Goal: Transaction & Acquisition: Purchase product/service

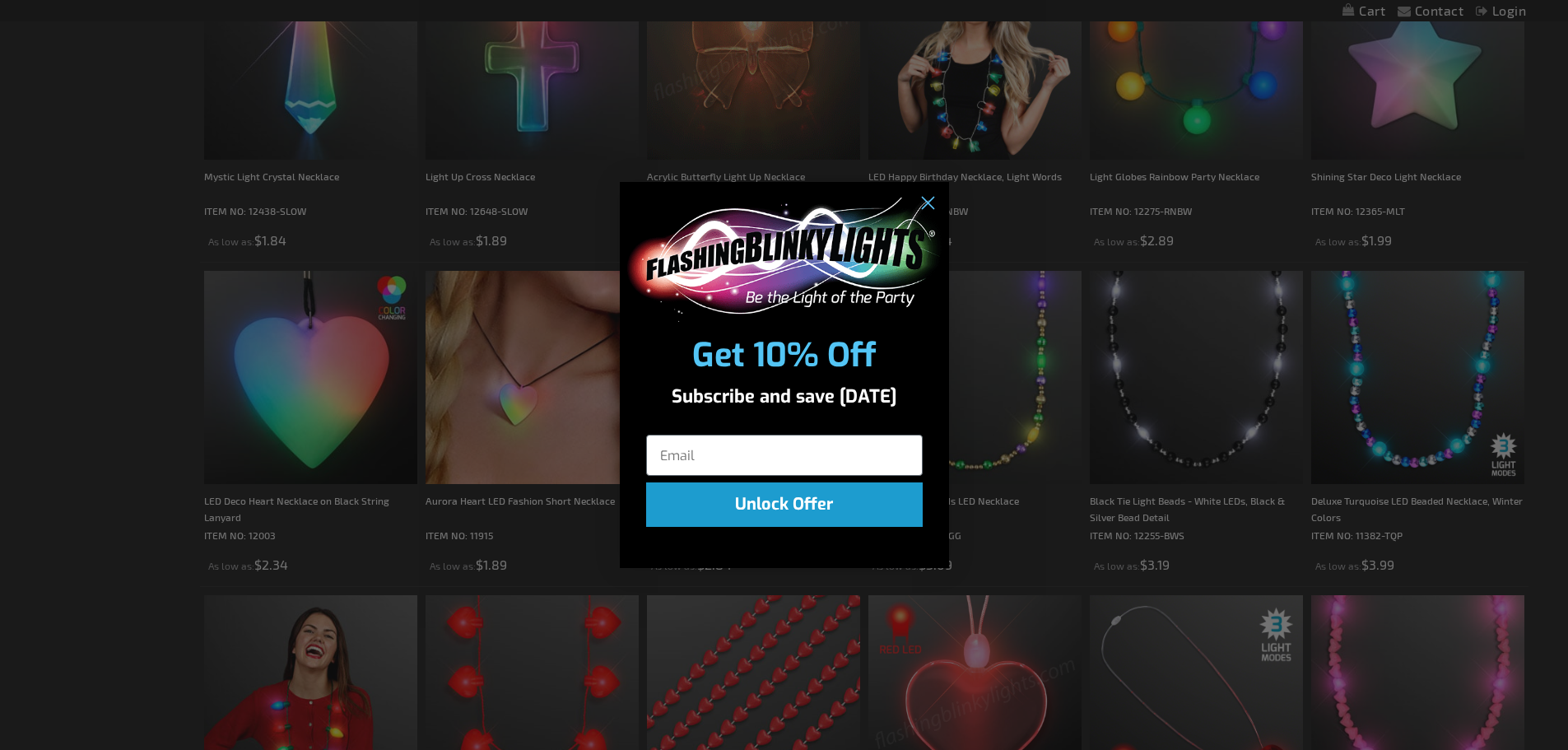
scroll to position [1399, 0]
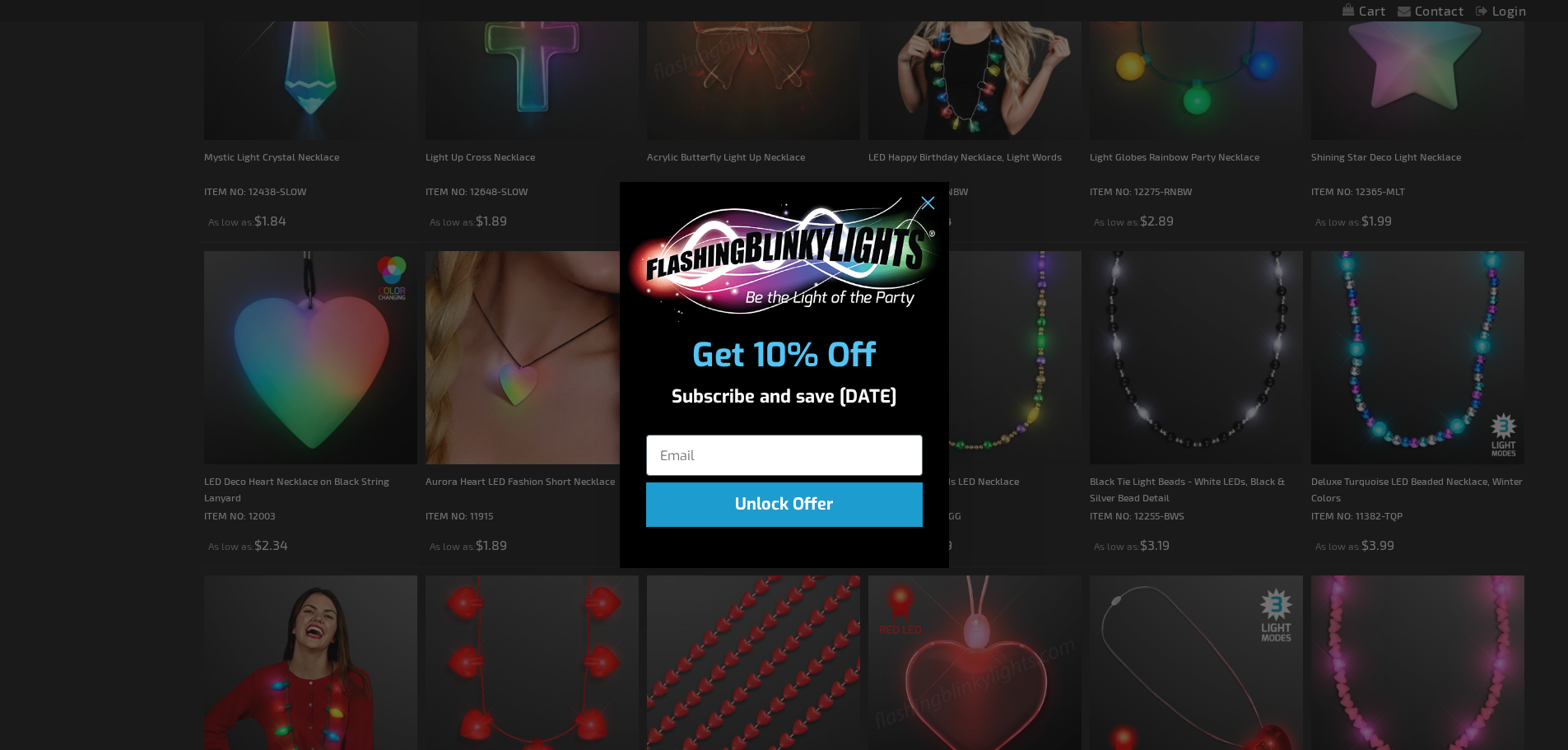
click at [942, 195] on div "POPUP Form" at bounding box center [784, 256] width 329 height 148
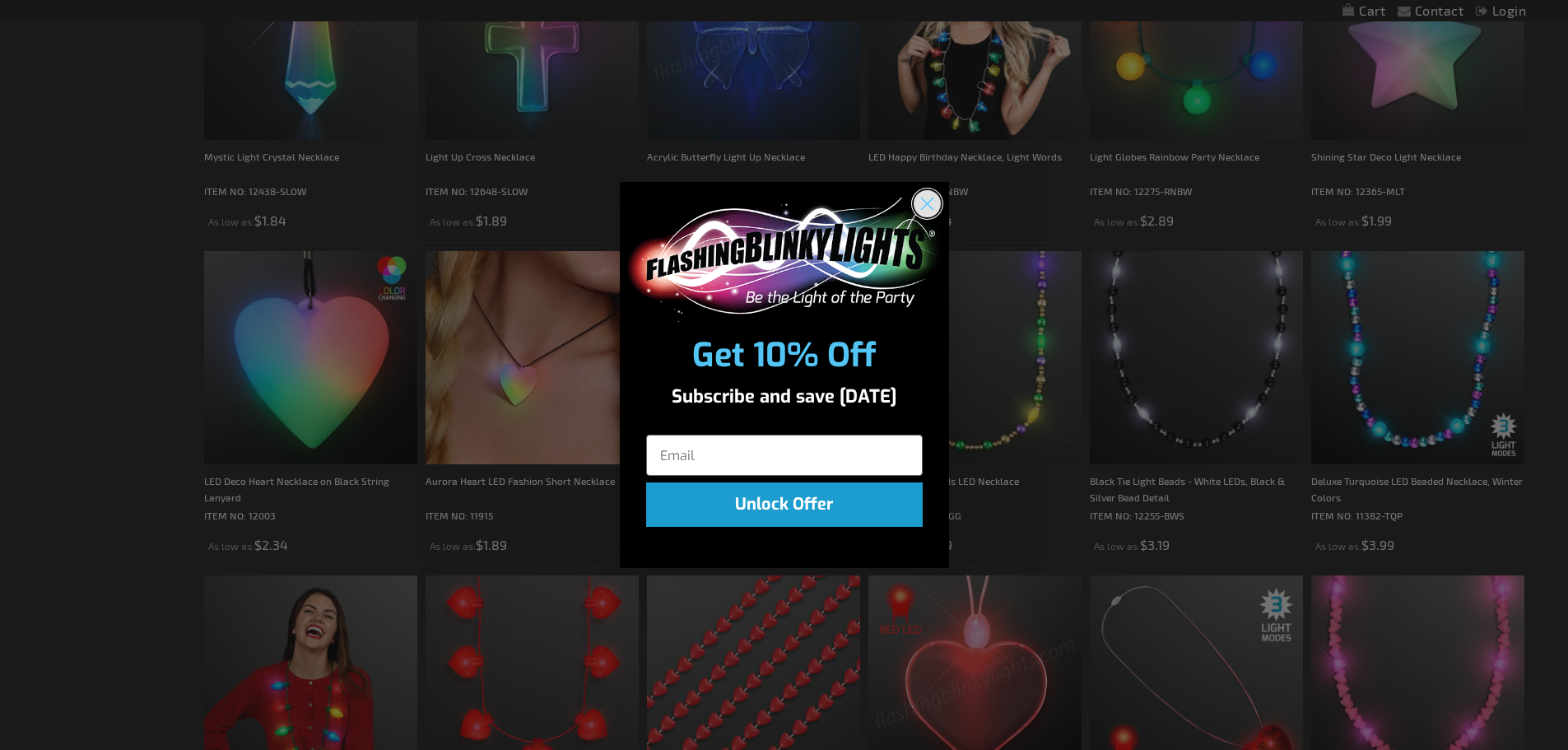
click at [932, 199] on circle "Close dialog" at bounding box center [926, 204] width 27 height 27
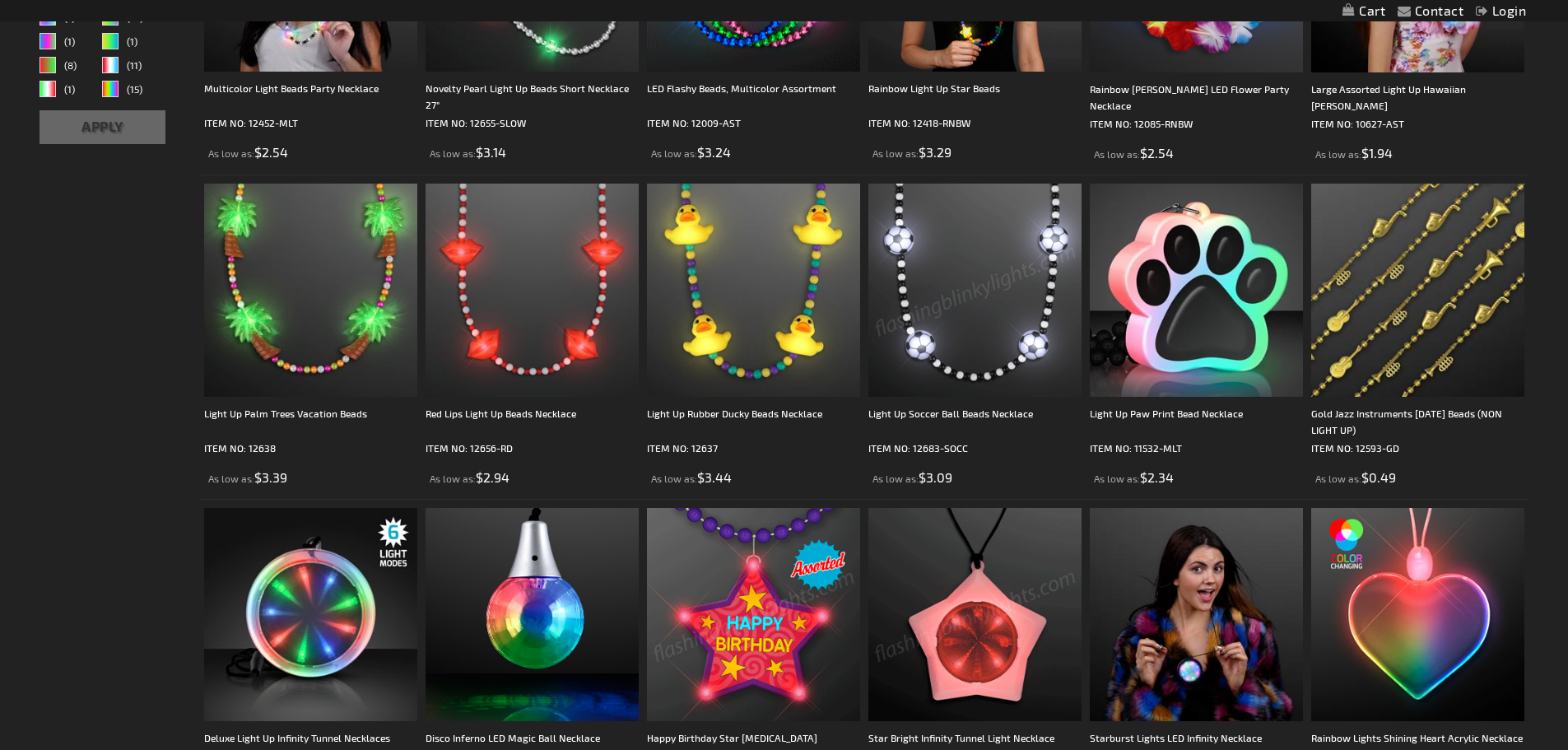
scroll to position [0, 0]
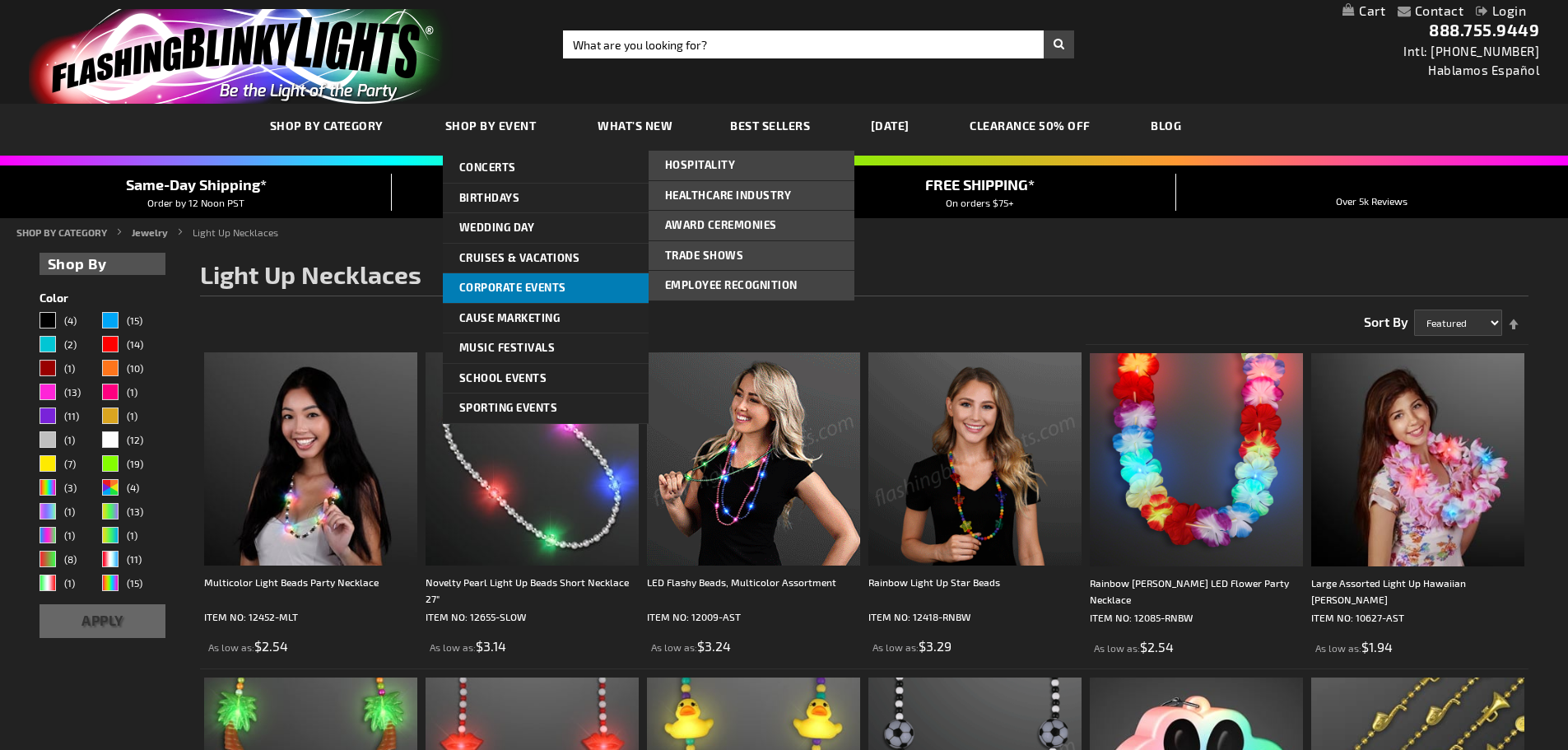
click at [534, 292] on span "Corporate Events" at bounding box center [513, 287] width 107 height 13
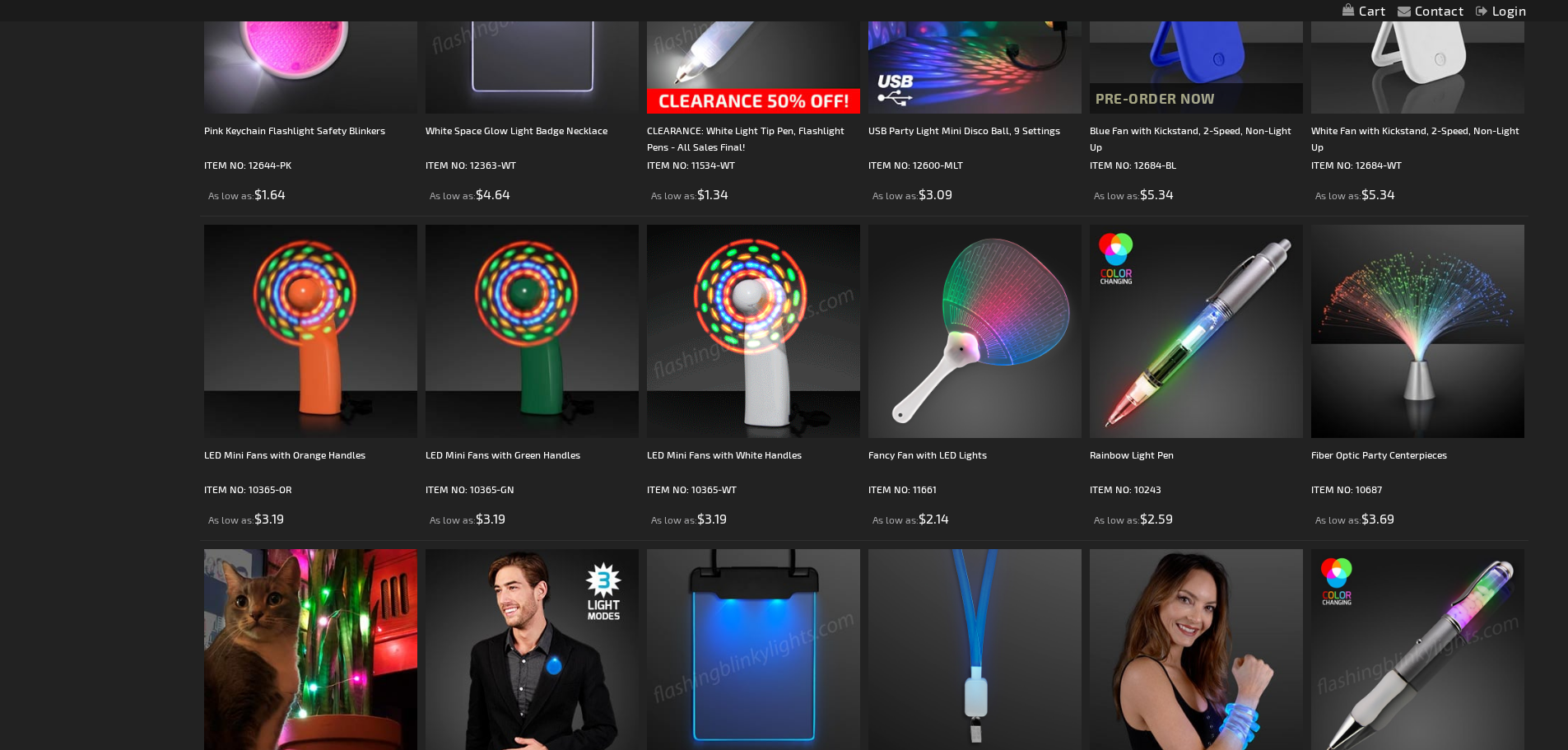
scroll to position [2716, 0]
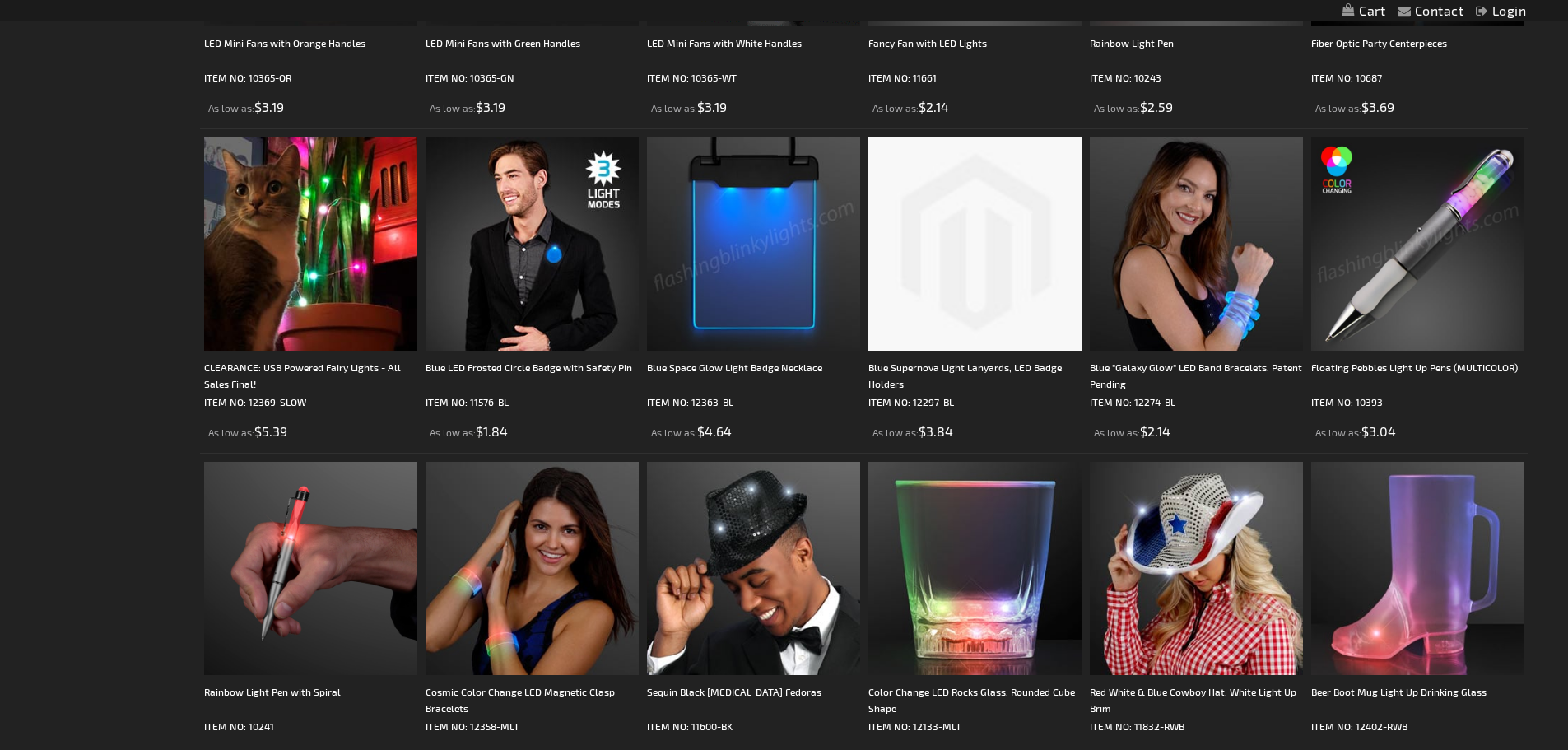
click at [981, 296] on img at bounding box center [974, 244] width 213 height 213
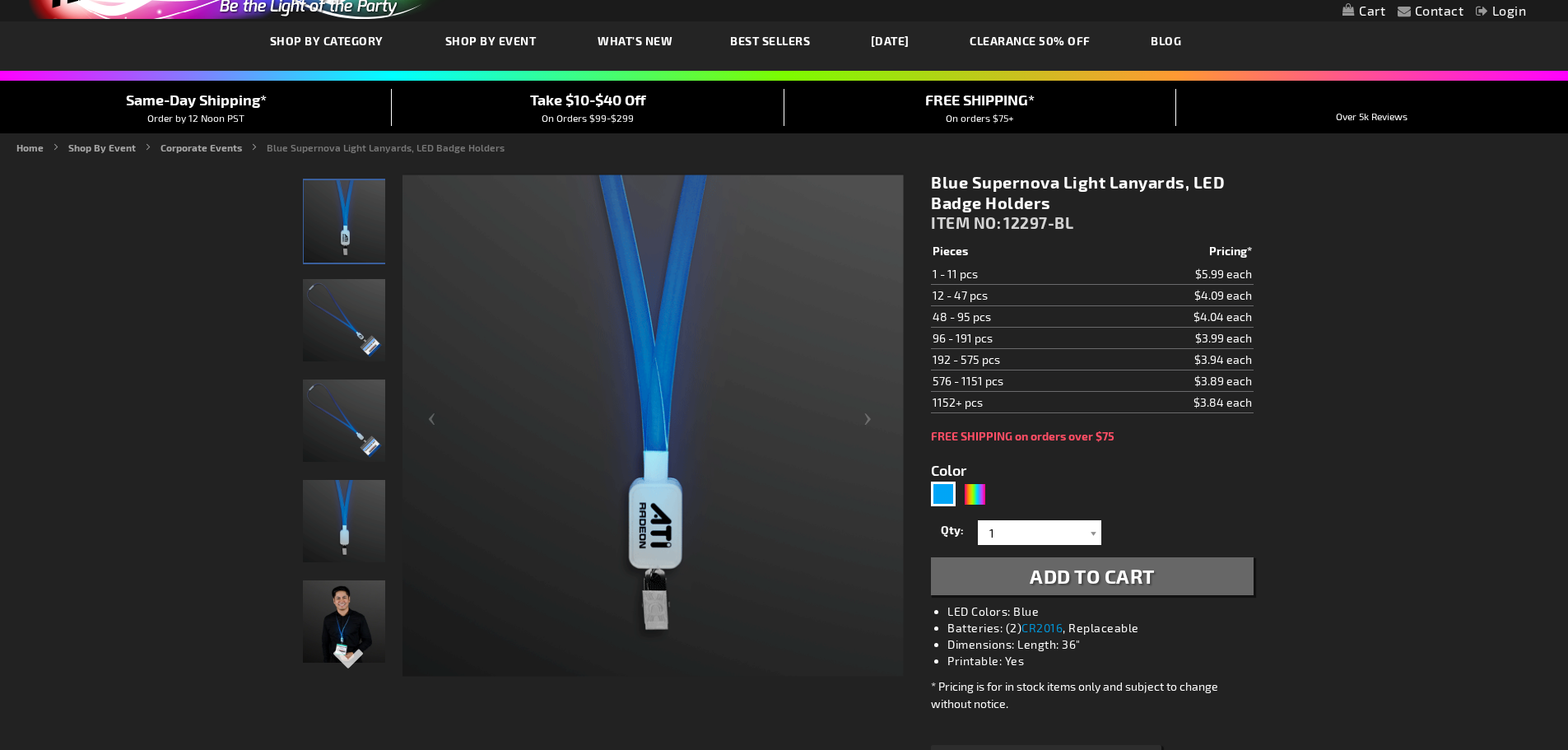
scroll to position [164, 0]
